Goal: Task Accomplishment & Management: Use online tool/utility

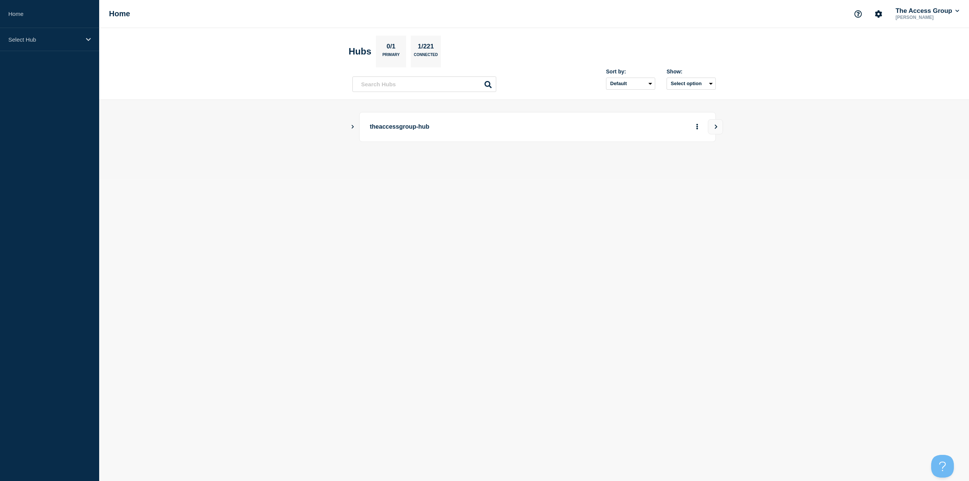
click at [351, 127] on icon "Show Connected Hubs" at bounding box center [352, 126] width 5 height 4
click at [571, 165] on div "down" at bounding box center [571, 165] width 6 height 6
click at [389, 165] on p "NPE" at bounding box center [439, 164] width 119 height 15
click at [679, 165] on button "See overview" at bounding box center [670, 164] width 40 height 15
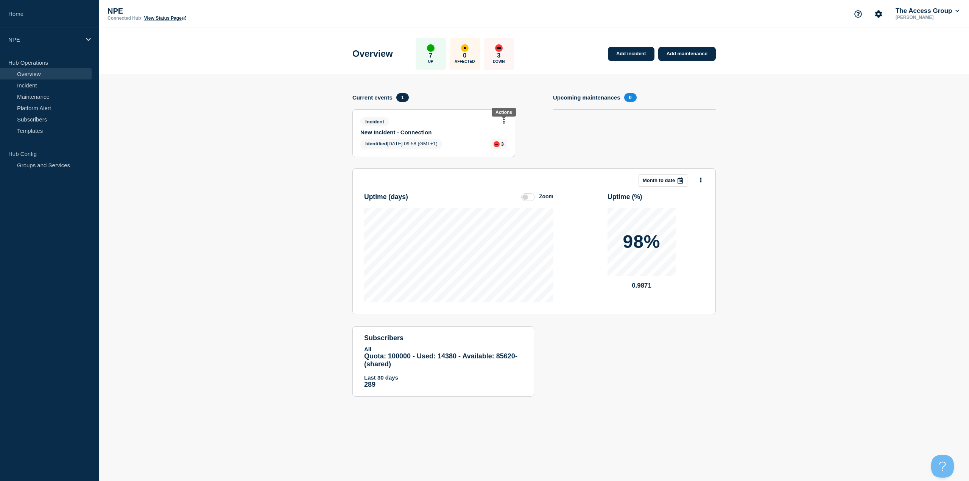
click at [505, 121] on button at bounding box center [504, 121] width 6 height 6
click at [505, 140] on link "View incident" at bounding box center [500, 140] width 31 height 6
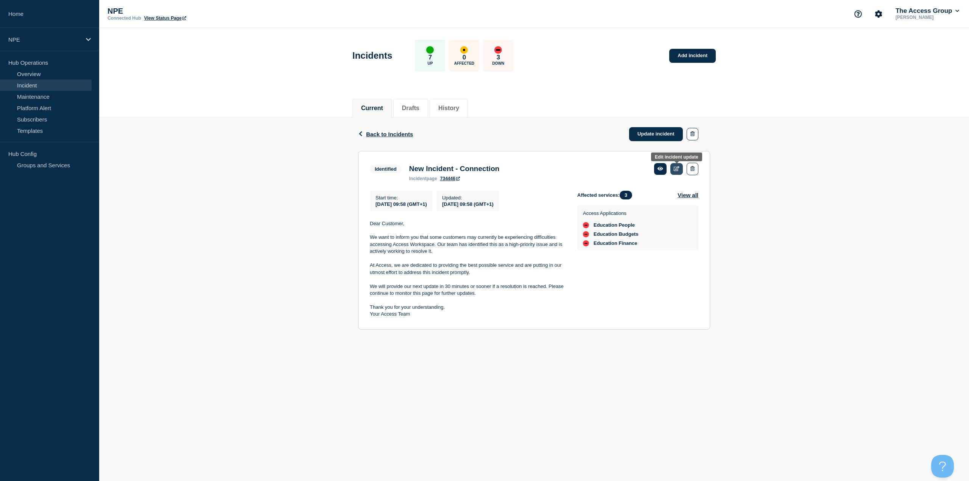
click at [674, 171] on icon at bounding box center [676, 168] width 6 height 5
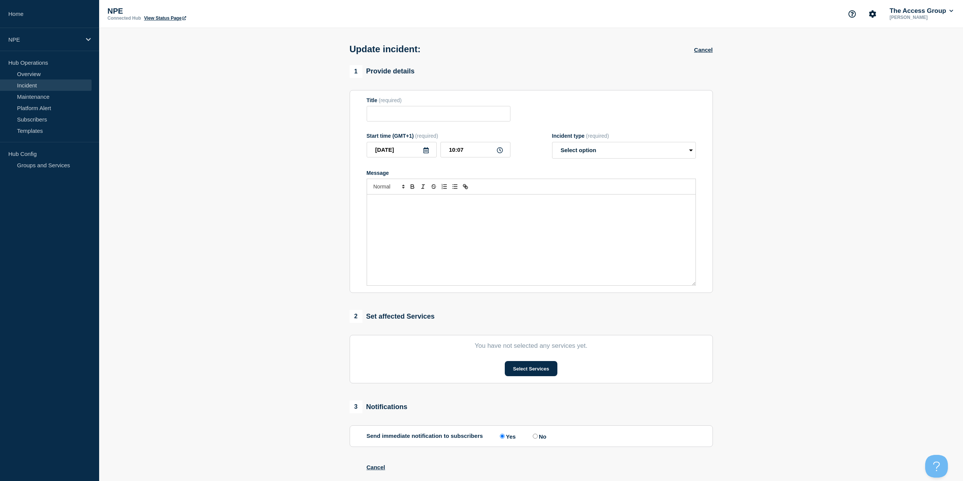
type input "New Incident - Connection"
type input "09:58"
select select "identified"
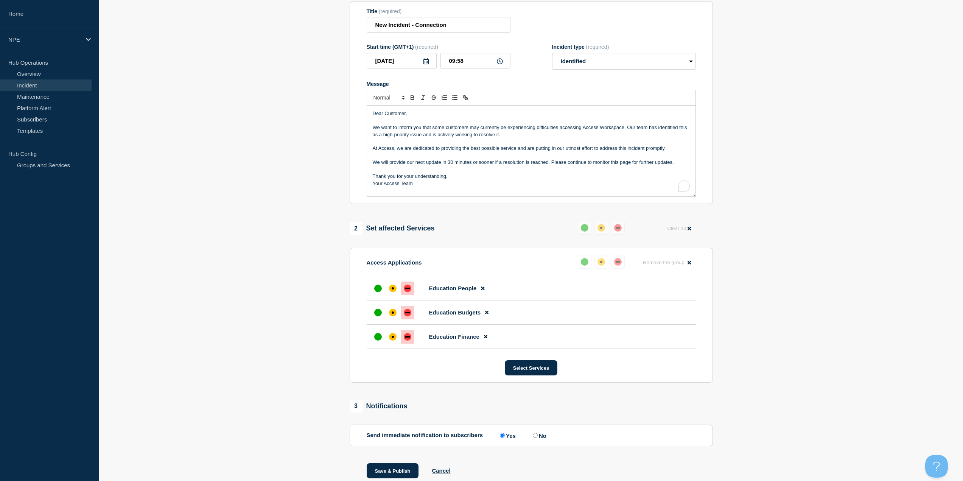
scroll to position [114, 0]
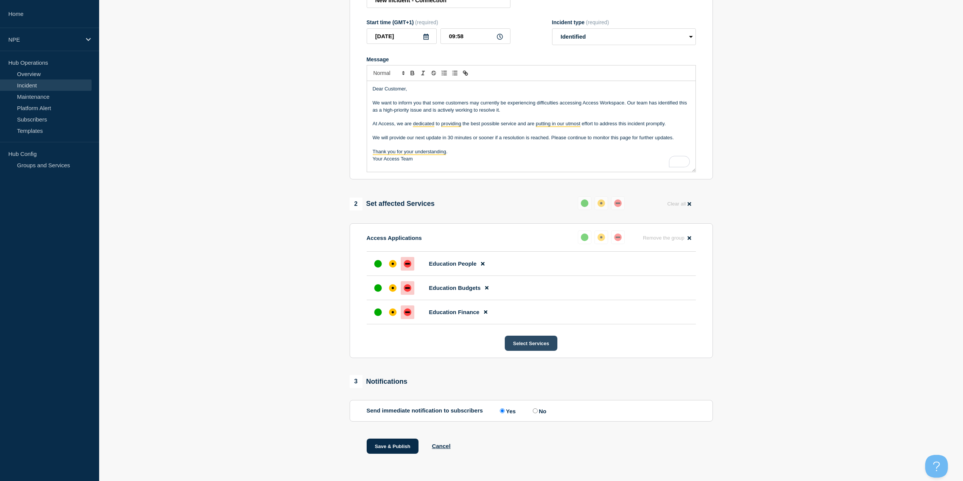
click at [520, 346] on button "Select Services" at bounding box center [531, 343] width 53 height 15
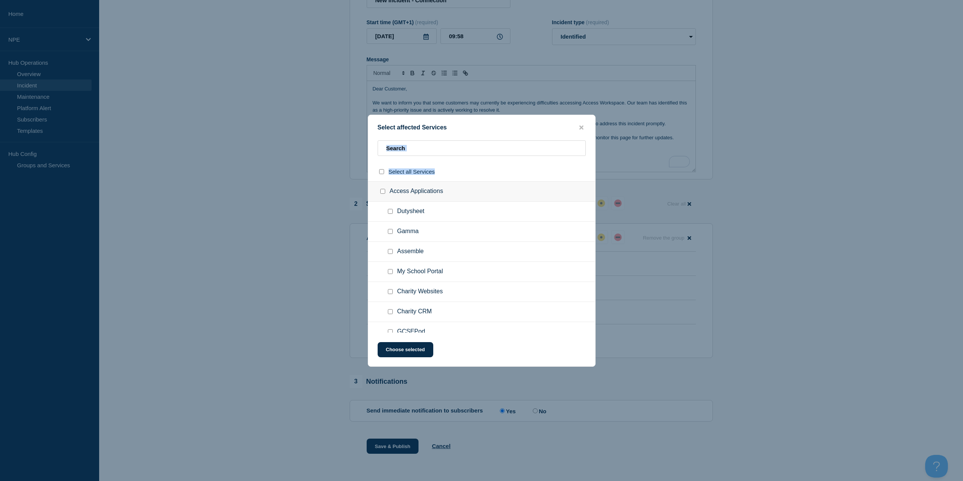
drag, startPoint x: 473, startPoint y: 126, endPoint x: 461, endPoint y: 162, distance: 38.5
click at [461, 162] on div "Select affected Services Select all Services Access Applications Dutysheet Gamm…" at bounding box center [482, 241] width 228 height 252
click at [582, 126] on icon "close button" at bounding box center [581, 127] width 4 height 4
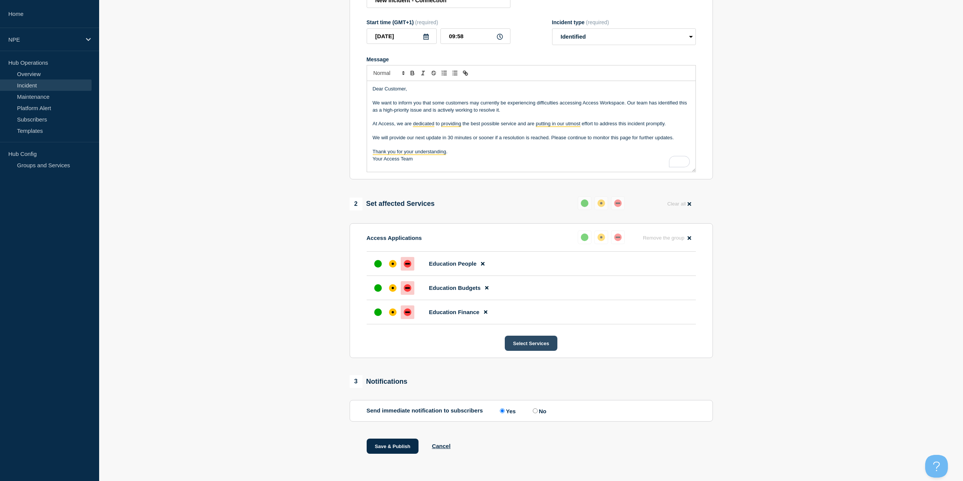
click at [526, 346] on button "Select Services" at bounding box center [531, 343] width 53 height 15
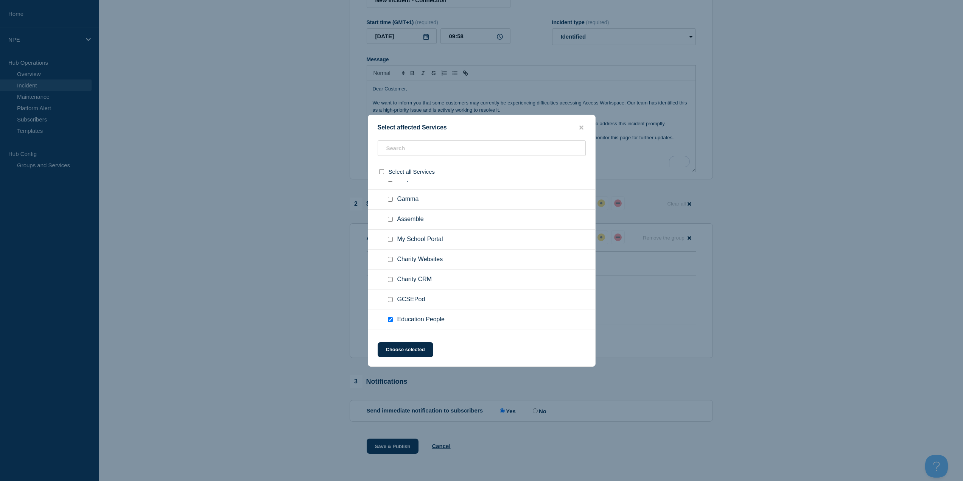
scroll to position [70, 0]
click at [390, 241] on input "Charity CRM checkbox" at bounding box center [390, 242] width 5 height 5
checkbox input "true"
click at [389, 232] on input "Gamma checkbox" at bounding box center [390, 231] width 5 height 5
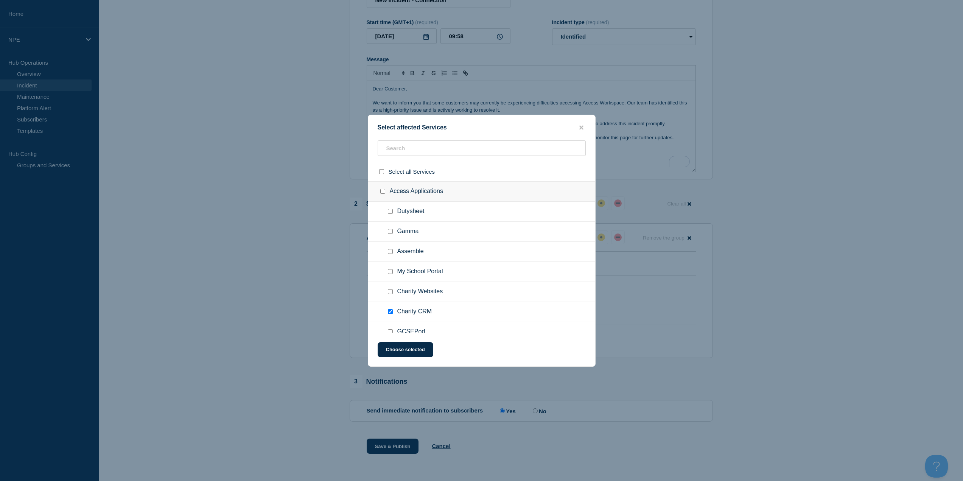
checkbox input "true"
click at [411, 347] on button "Choose selected" at bounding box center [406, 349] width 56 height 15
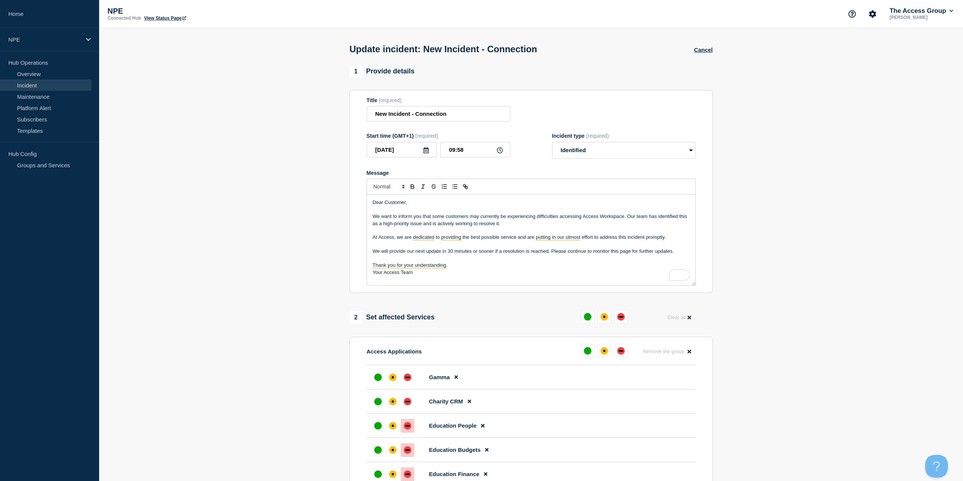
scroll to position [167, 0]
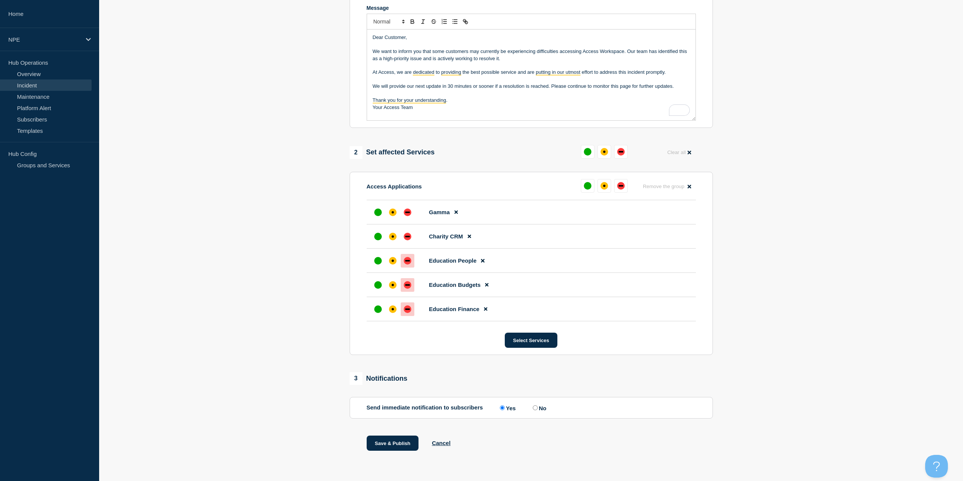
click at [537, 406] on input "No" at bounding box center [535, 407] width 5 height 5
radio input "true"
radio input "false"
click at [400, 442] on button "Save & Publish" at bounding box center [393, 442] width 52 height 15
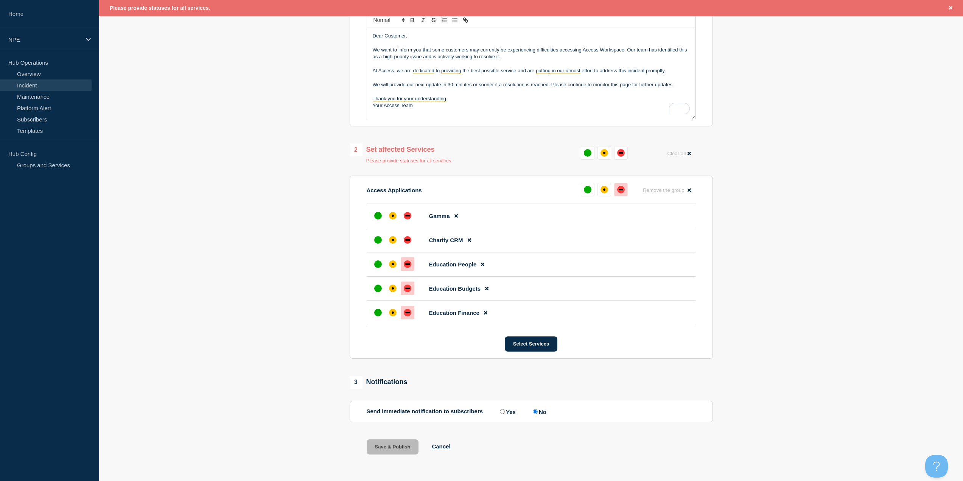
click at [623, 190] on div "down" at bounding box center [621, 190] width 8 height 8
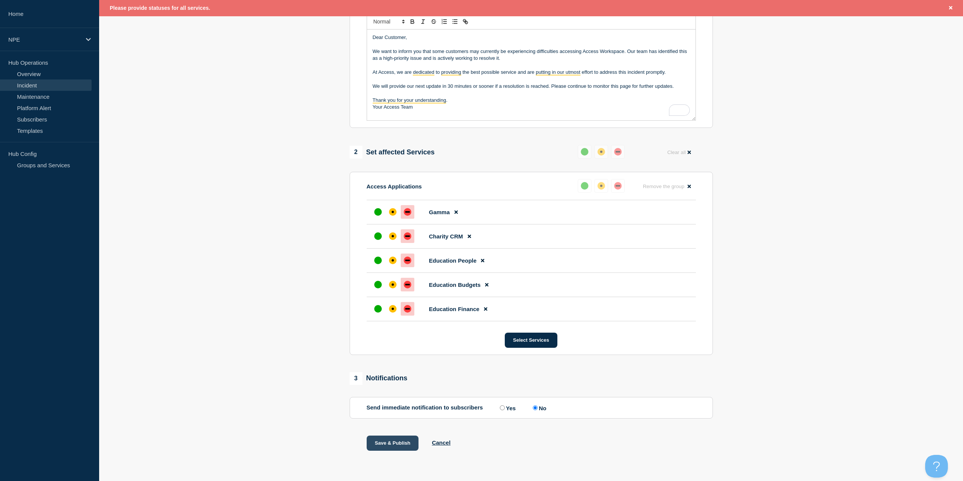
click at [390, 448] on button "Save & Publish" at bounding box center [393, 442] width 52 height 15
